Goal: Task Accomplishment & Management: Use online tool/utility

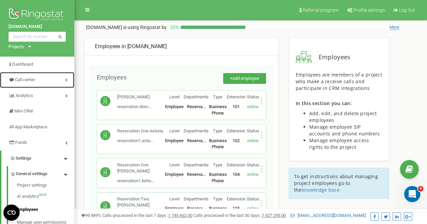
click at [32, 78] on span "Call center" at bounding box center [25, 79] width 20 height 5
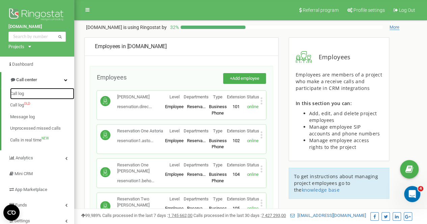
click at [22, 93] on span "Call log" at bounding box center [17, 94] width 14 height 6
